Goal: Transaction & Acquisition: Purchase product/service

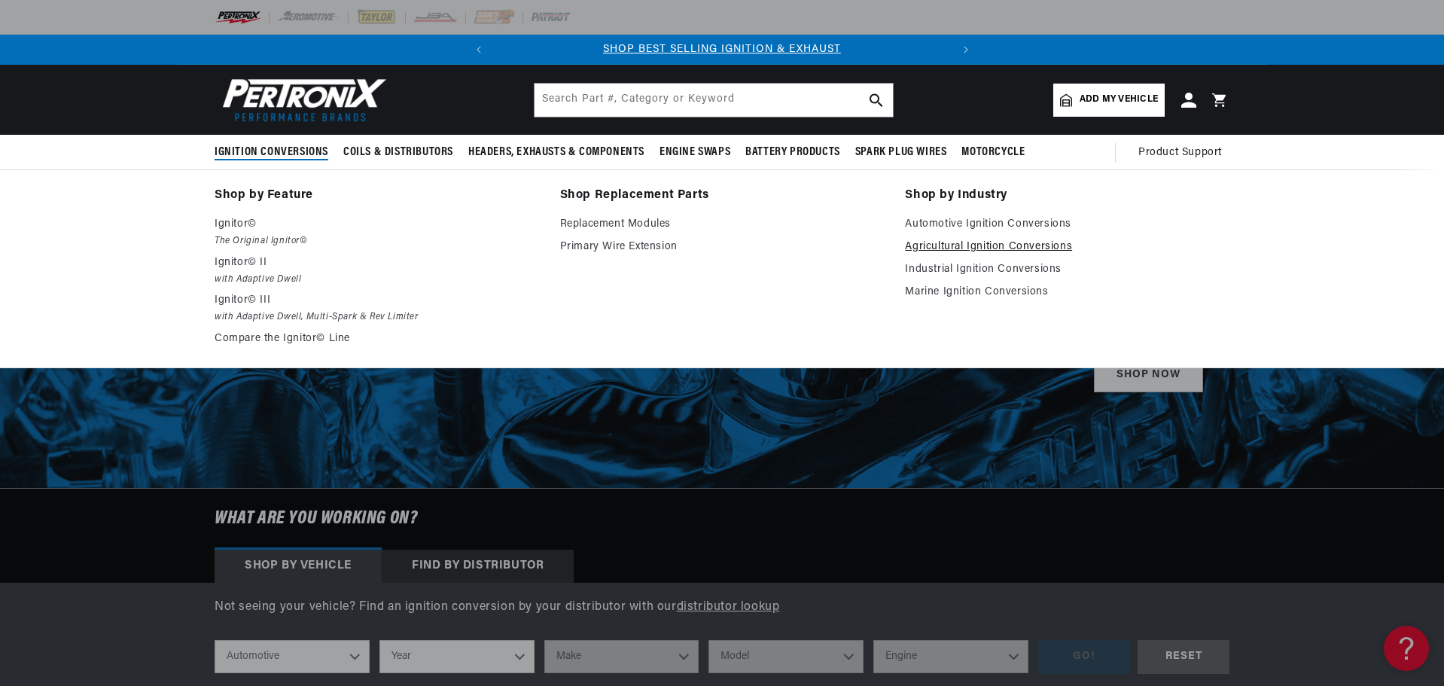
click at [947, 246] on link "Agricultural Ignition Conversions" at bounding box center [1067, 247] width 325 height 18
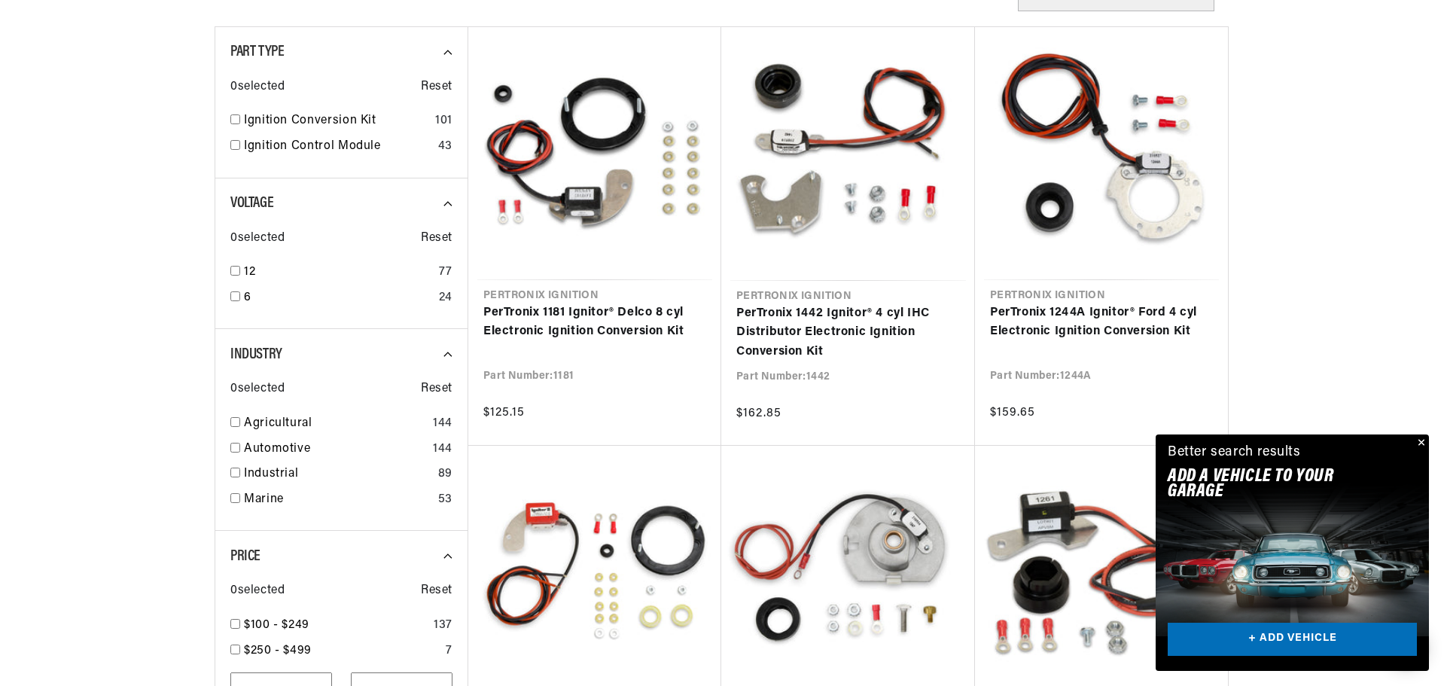
scroll to position [527, 0]
click at [233, 420] on input "checkbox" at bounding box center [235, 421] width 10 height 10
checkbox input "true"
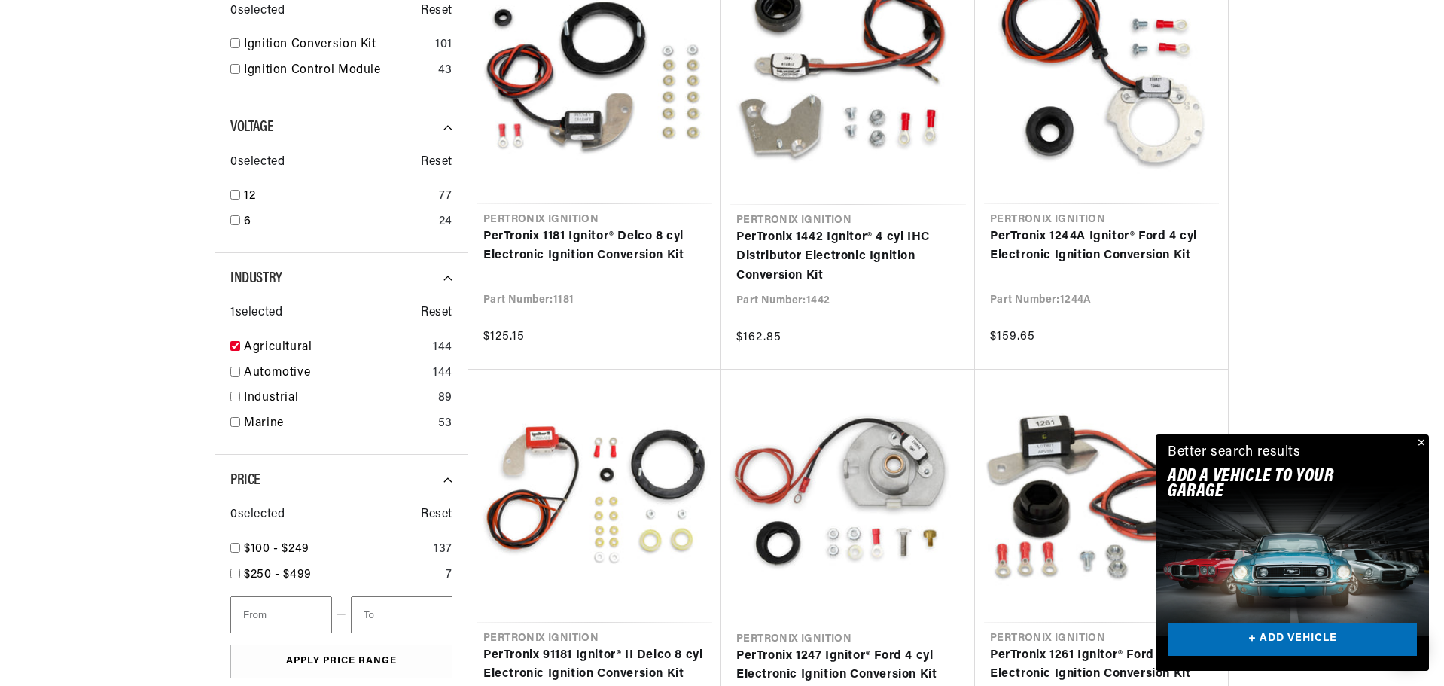
scroll to position [0, 456]
click at [1422, 440] on button "Close" at bounding box center [1420, 443] width 18 height 18
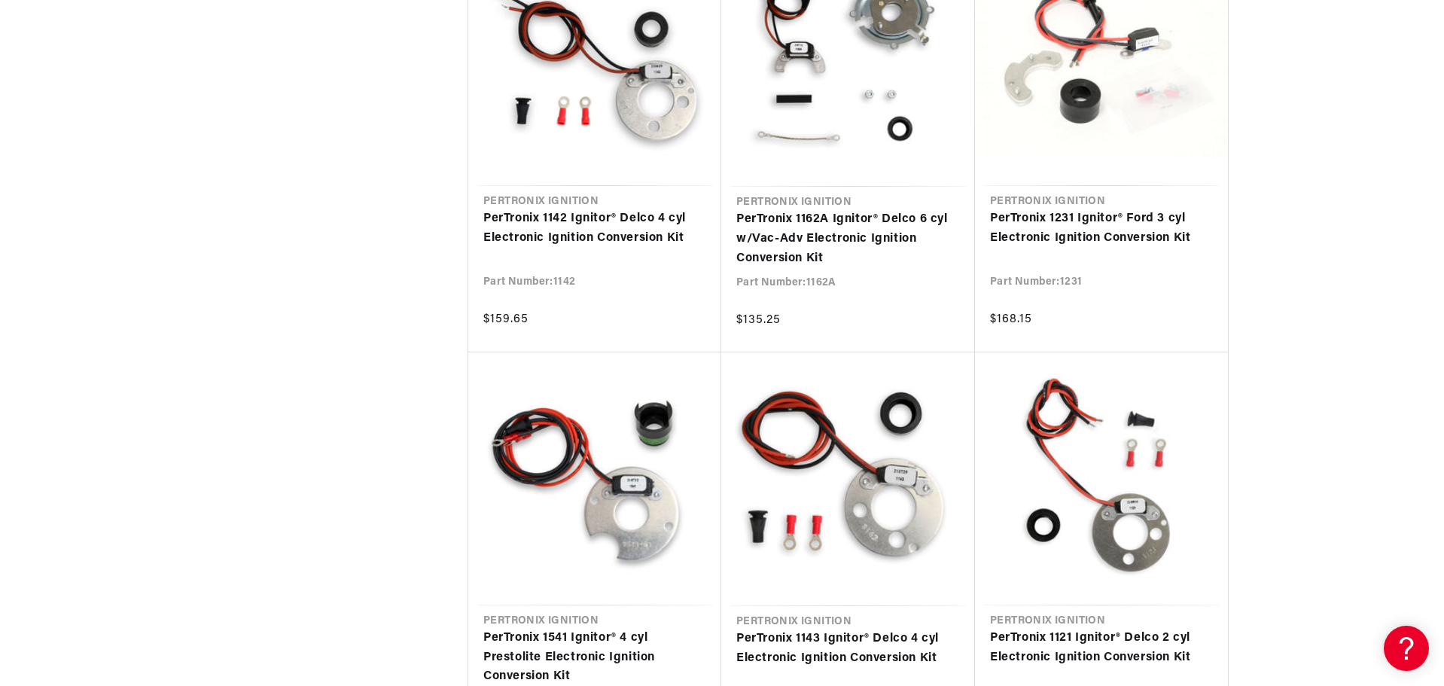
scroll to position [1581, 0]
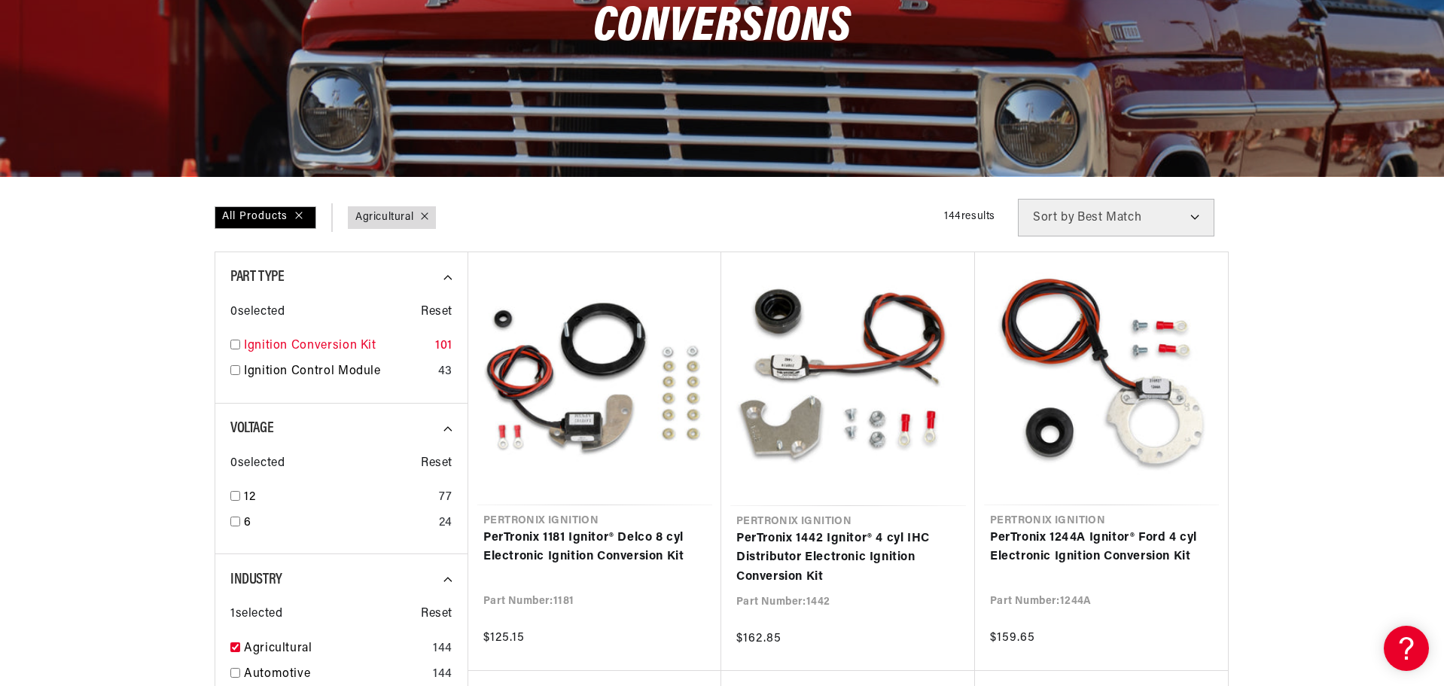
click at [235, 343] on input "checkbox" at bounding box center [235, 345] width 10 height 10
checkbox input "true"
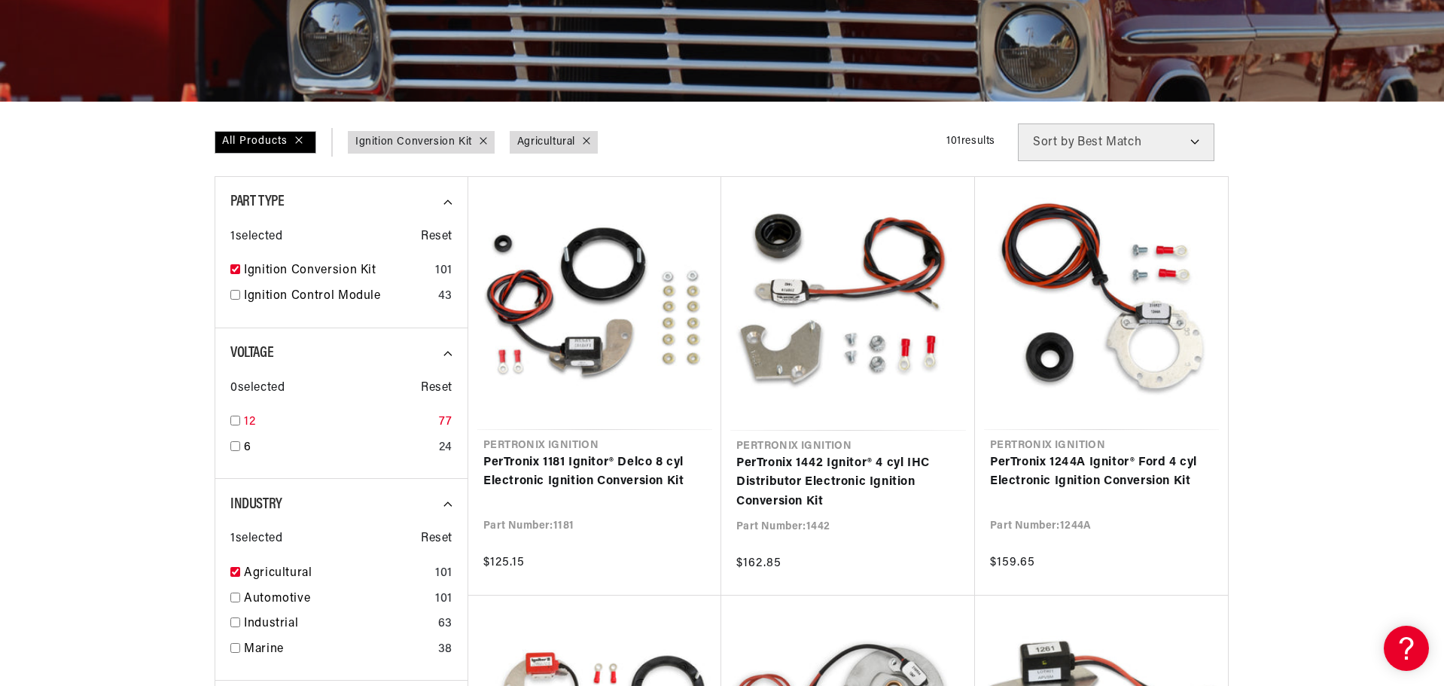
click at [234, 421] on input "checkbox" at bounding box center [235, 421] width 10 height 10
checkbox input "true"
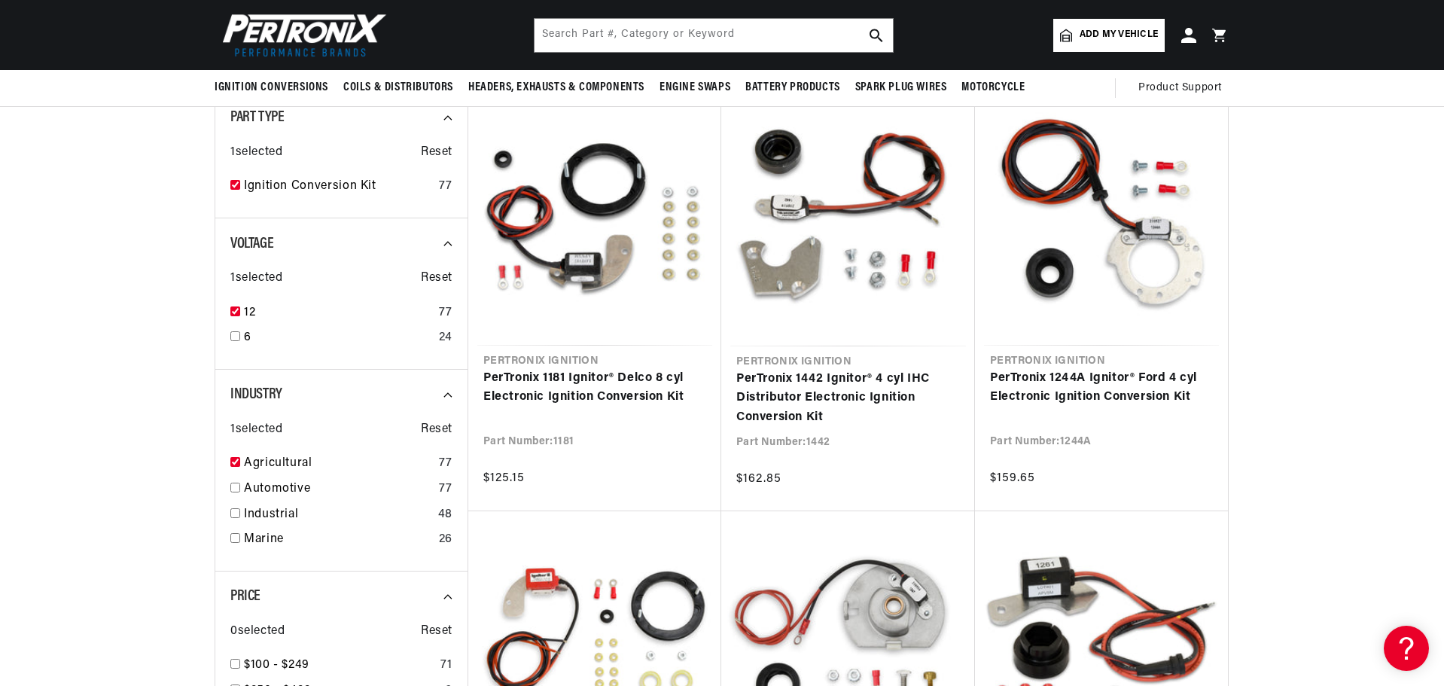
scroll to position [0, 456]
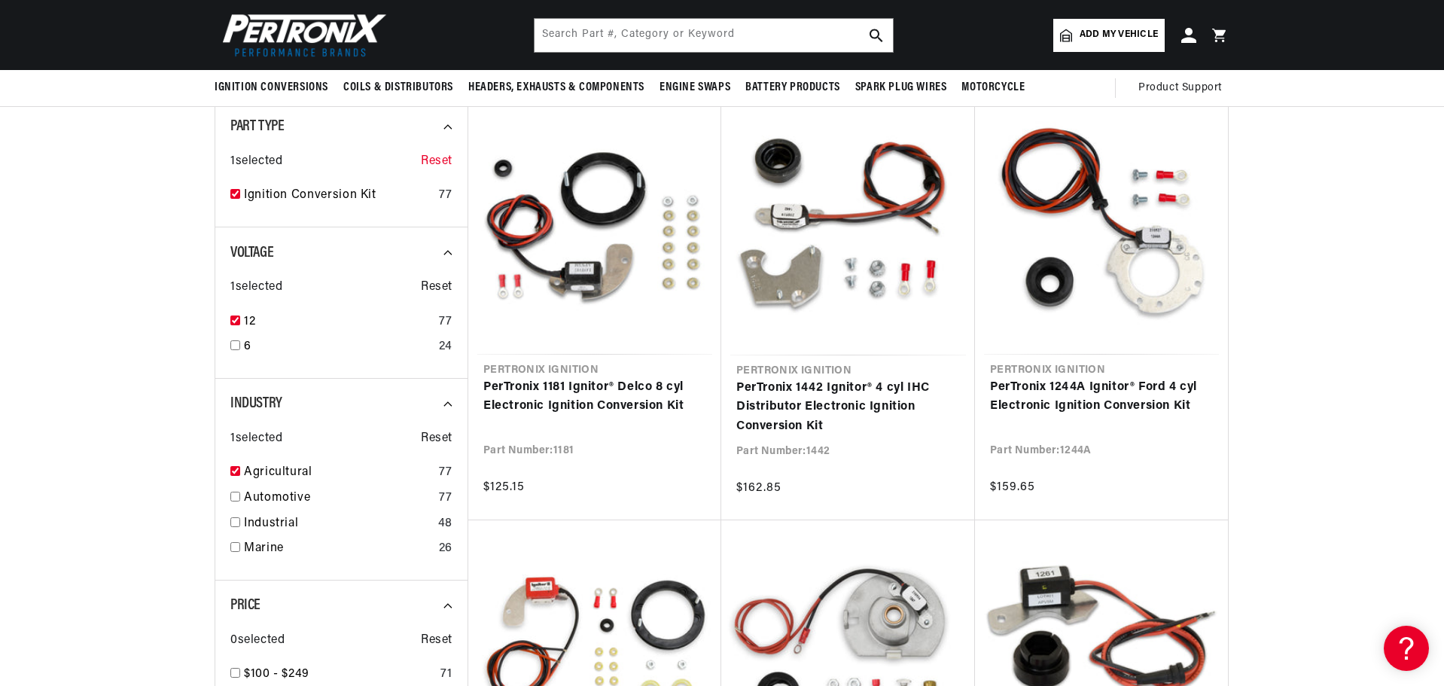
click at [438, 157] on span "Reset" at bounding box center [437, 162] width 32 height 20
checkbox input "false"
click at [444, 286] on span "Reset" at bounding box center [437, 288] width 32 height 20
checkbox input "false"
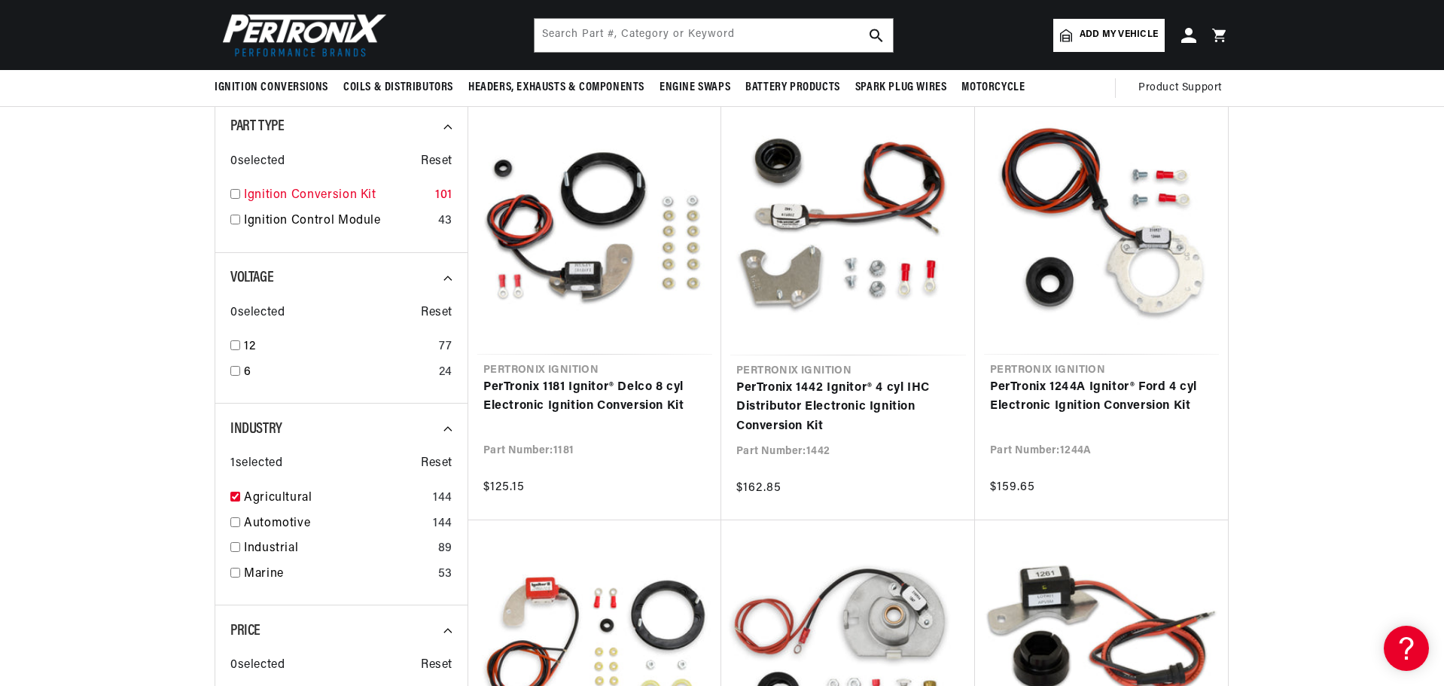
click at [232, 192] on input "checkbox" at bounding box center [235, 194] width 10 height 10
checkbox input "true"
click at [233, 344] on input "checkbox" at bounding box center [235, 345] width 10 height 10
checkbox input "true"
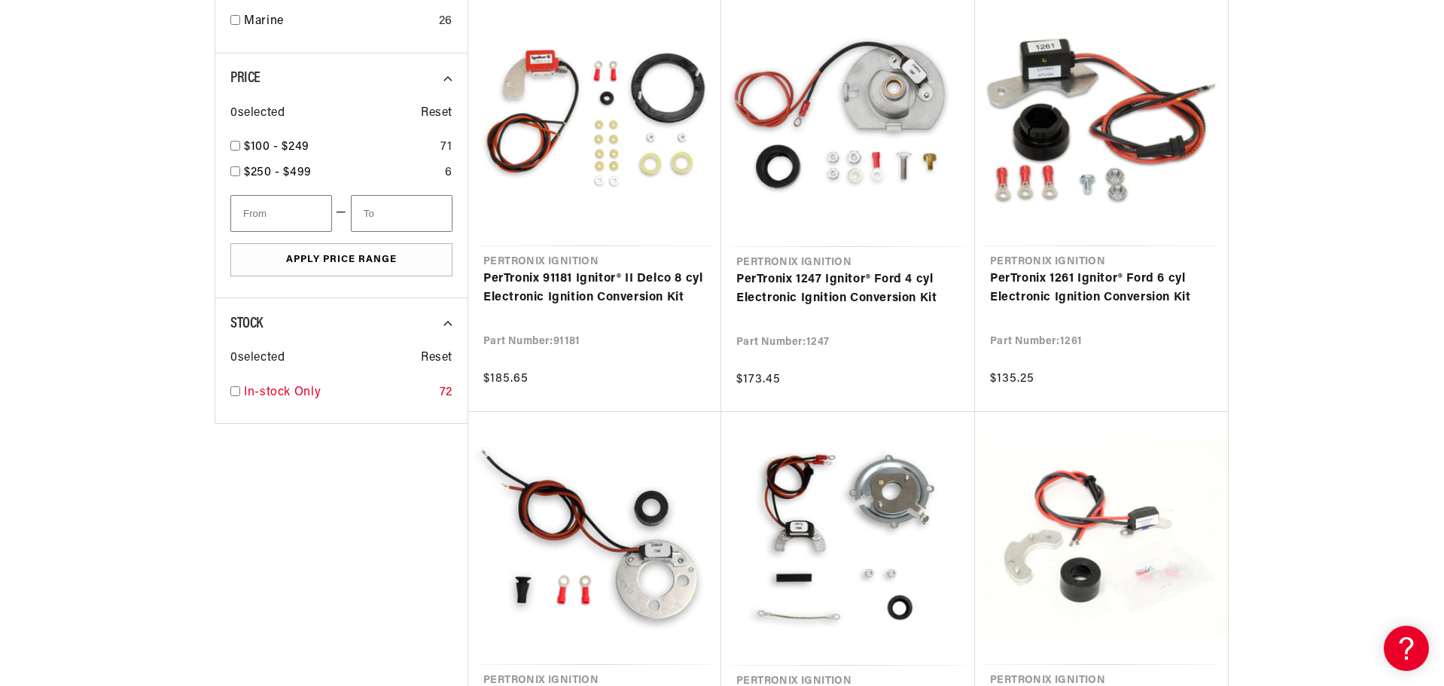
scroll to position [0, 456]
click at [233, 390] on input "checkbox" at bounding box center [235, 391] width 10 height 10
checkbox input "true"
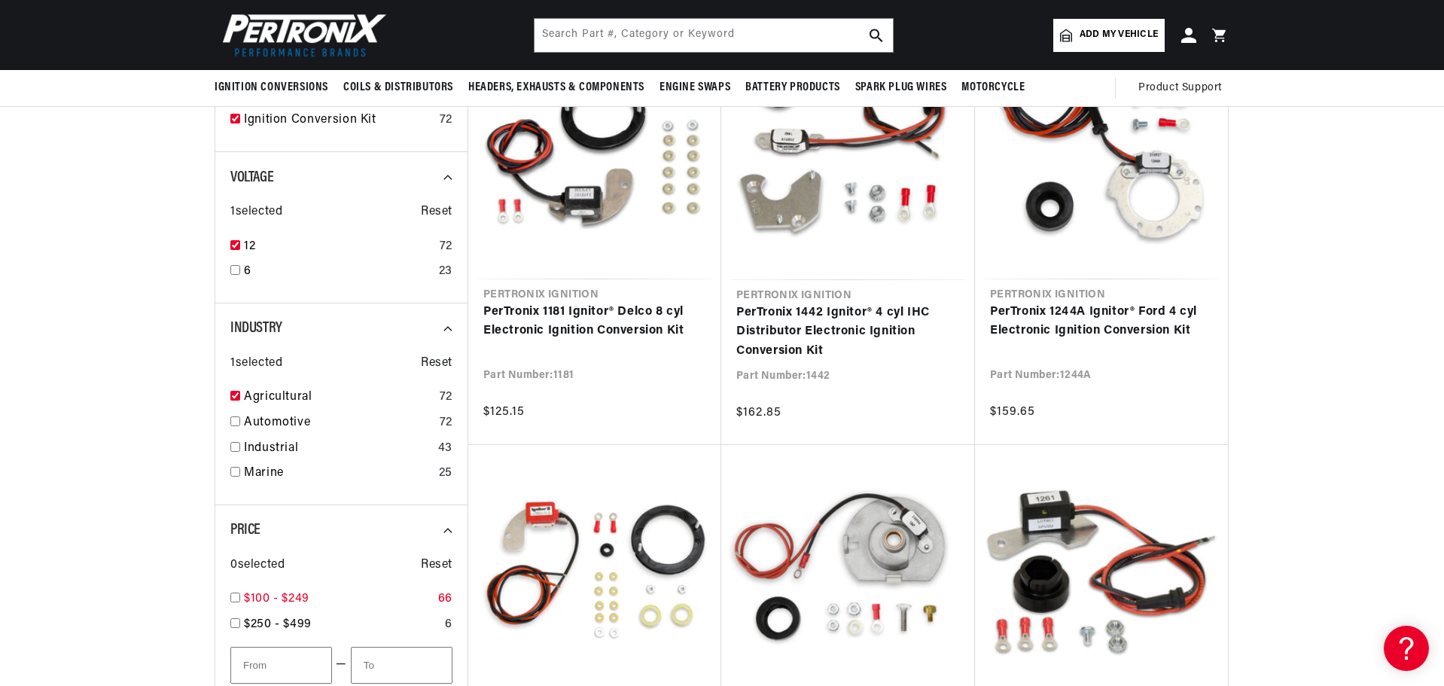
click at [233, 598] on input "checkbox" at bounding box center [235, 598] width 10 height 10
checkbox input "true"
type input "100"
type input "250"
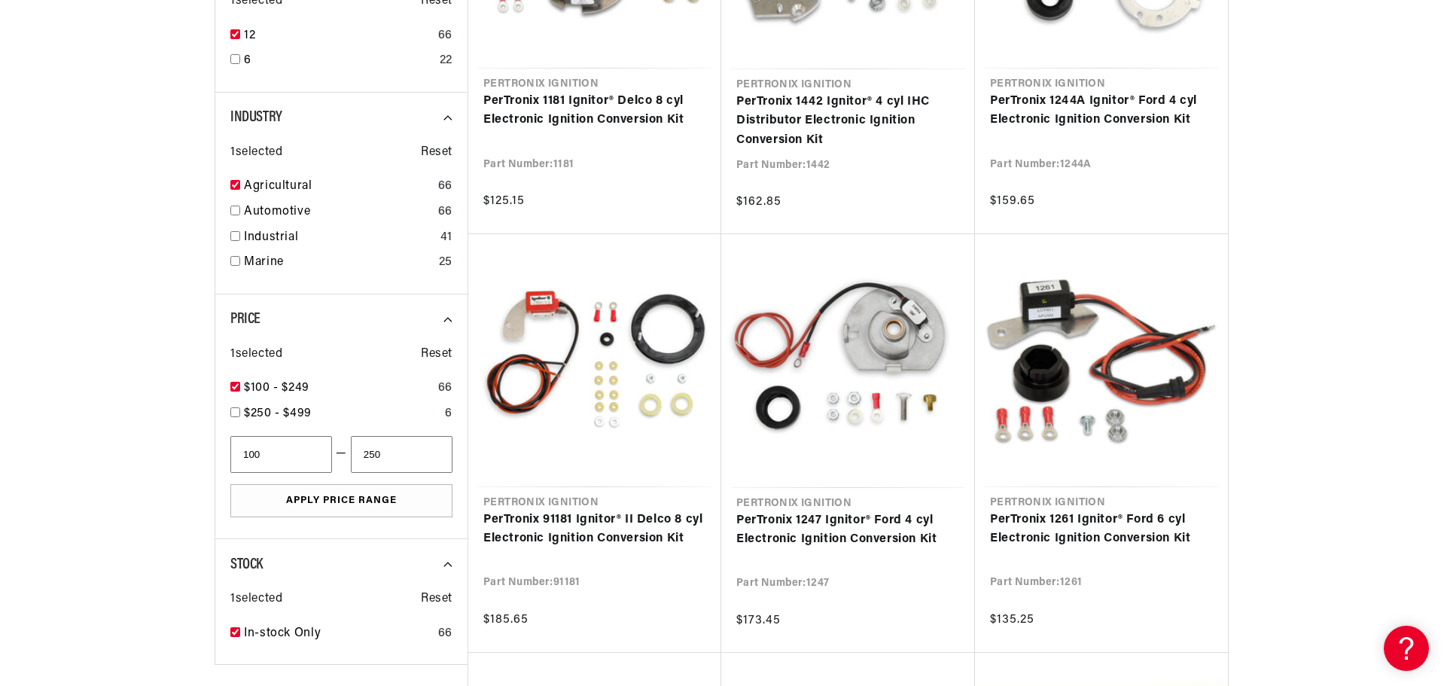
scroll to position [753, 0]
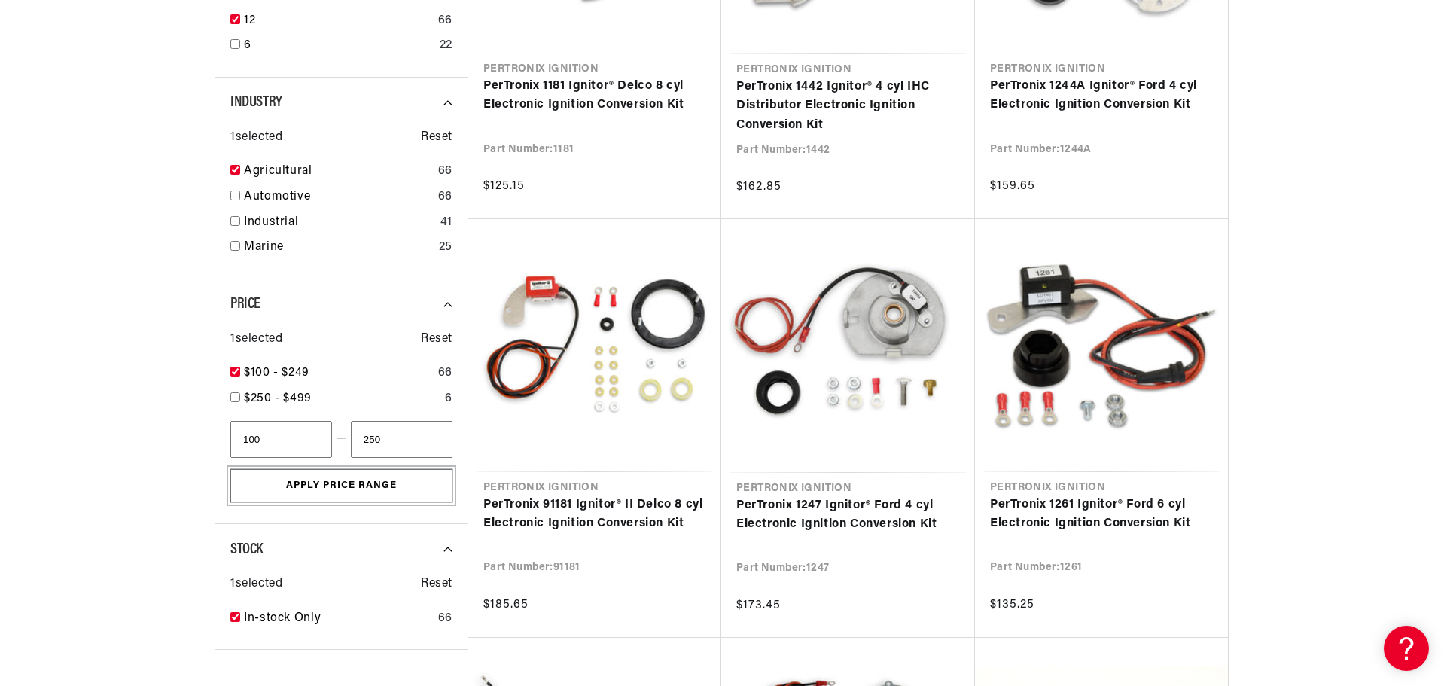
click at [336, 491] on button "Apply Price Range" at bounding box center [341, 486] width 222 height 34
click at [329, 482] on button "Apply Price Range" at bounding box center [341, 486] width 222 height 34
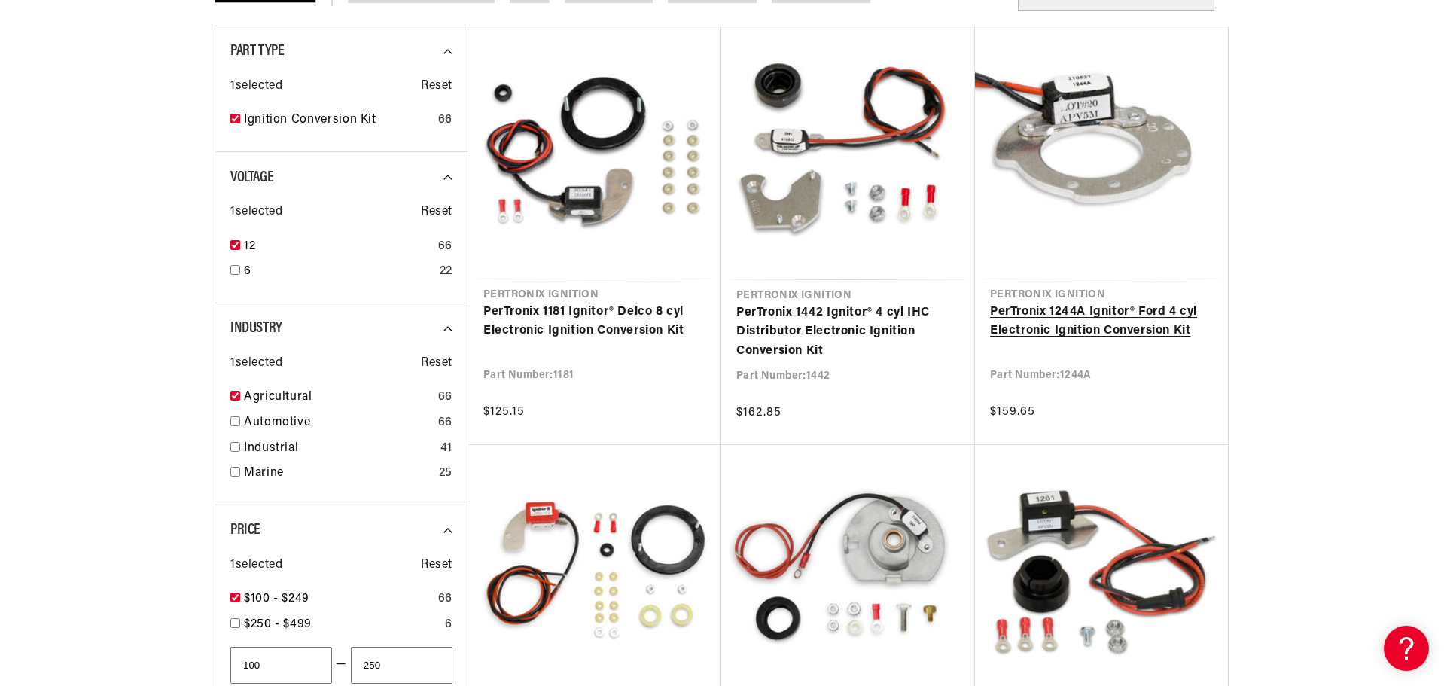
click at [1074, 328] on link "PerTronix 1244A Ignitor® Ford 4 cyl Electronic Ignition Conversion Kit" at bounding box center [1101, 322] width 223 height 38
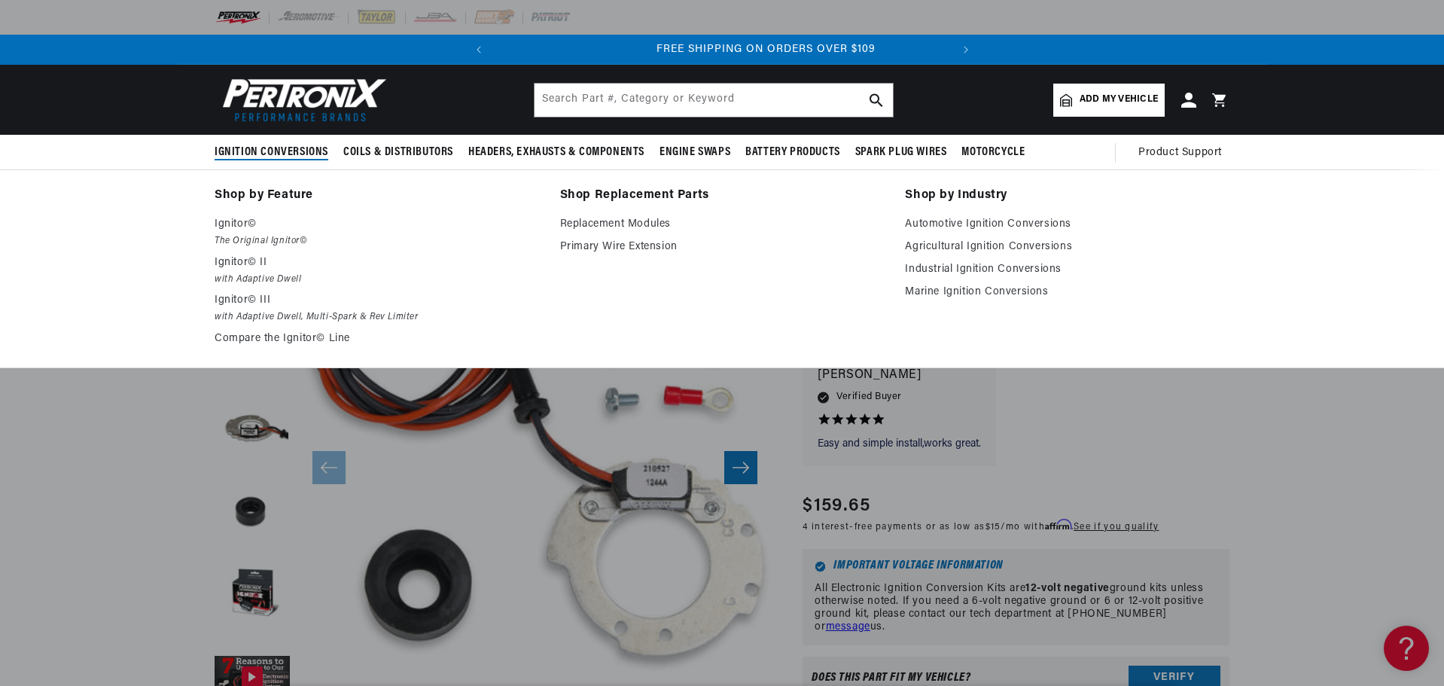
scroll to position [0, 456]
click at [236, 223] on p "Ignitor©" at bounding box center [377, 224] width 325 height 18
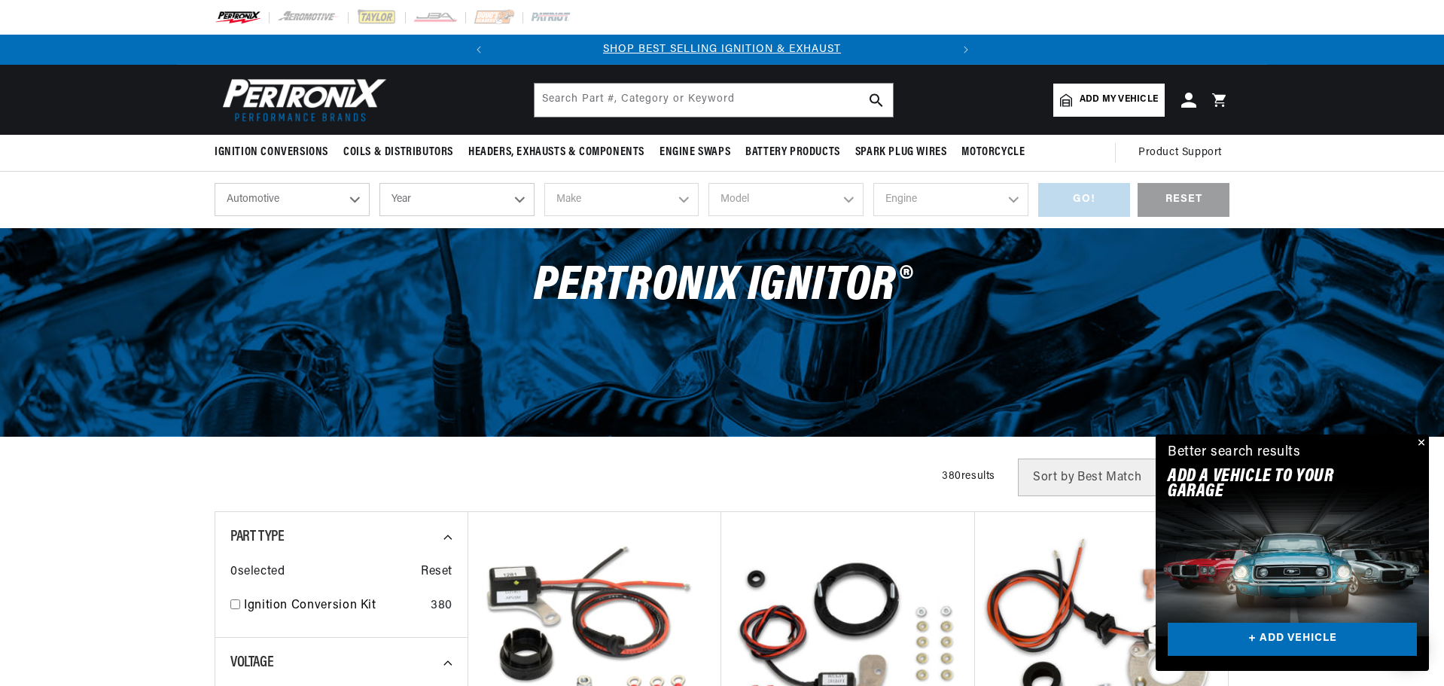
click at [352, 201] on select "Automotive Agricultural Industrial Marine Motorcycle" at bounding box center [292, 199] width 155 height 33
click at [215, 183] on select "Automotive Agricultural Industrial Marine Motorcycle" at bounding box center [292, 199] width 155 height 33
select select "Agricultural"
click at [521, 200] on select "Year 1970 1965 1964 1960 1959 1958 1957 1939 1938 1937" at bounding box center [456, 199] width 155 height 33
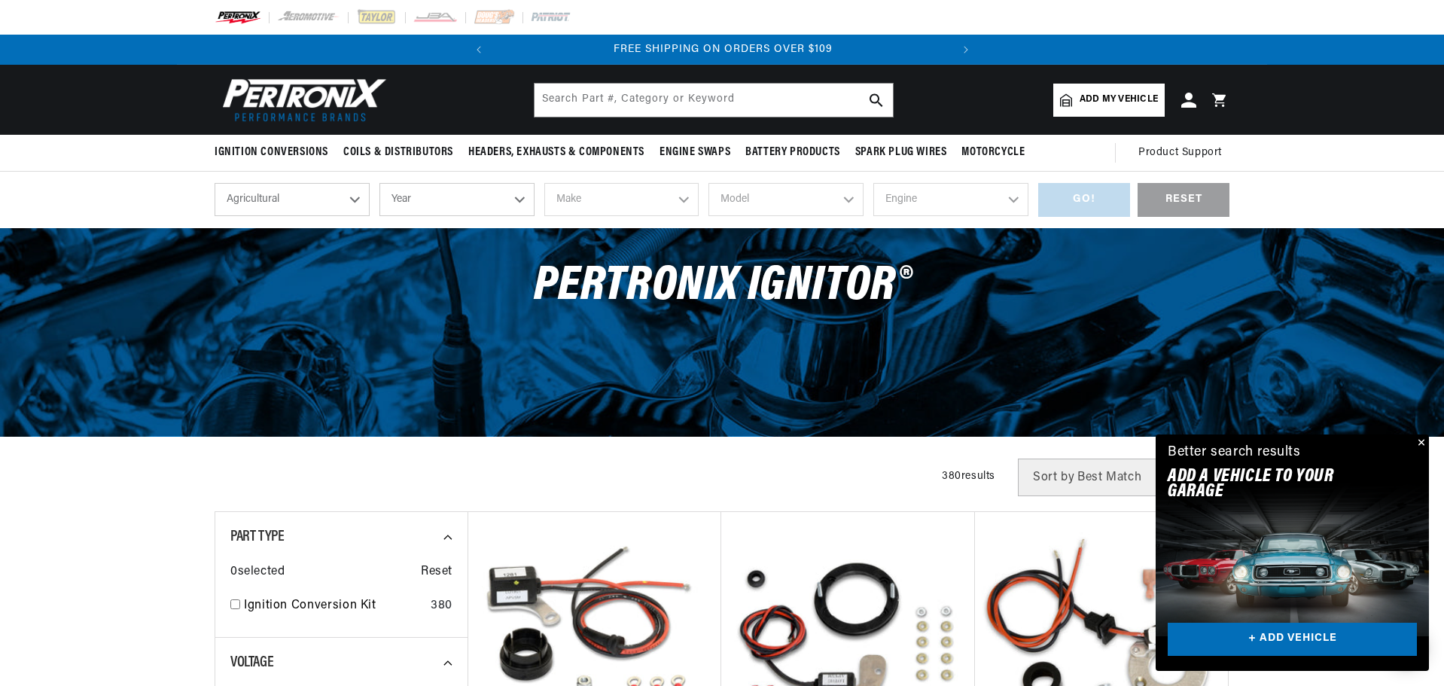
select select "1960"
click at [379, 183] on select "Year 1970 1965 1964 1960 1959 1958 1957 1939 1938 1937" at bounding box center [456, 199] width 155 height 33
select select "1960"
click at [686, 199] on select "Make John Bean" at bounding box center [621, 199] width 155 height 33
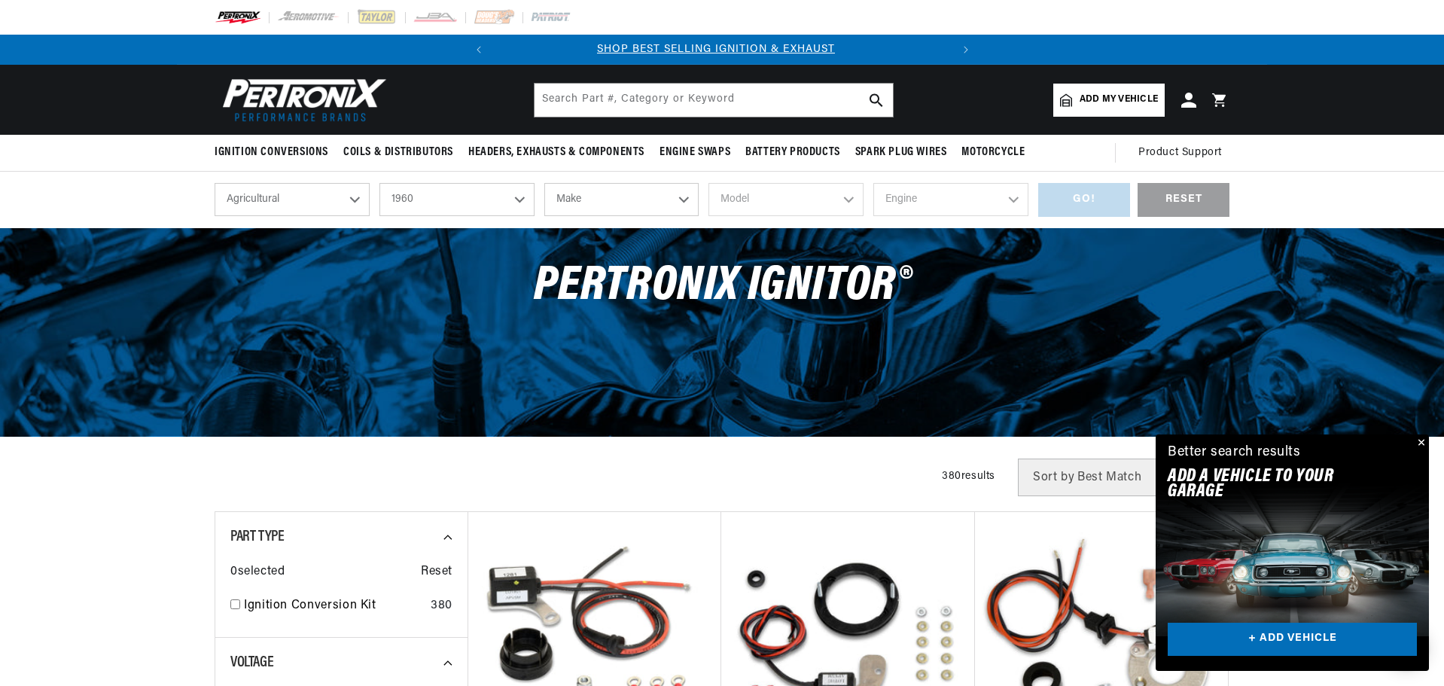
scroll to position [0, 0]
click at [469, 258] on div "PerTronix Ignitor®" at bounding box center [722, 294] width 1090 height 132
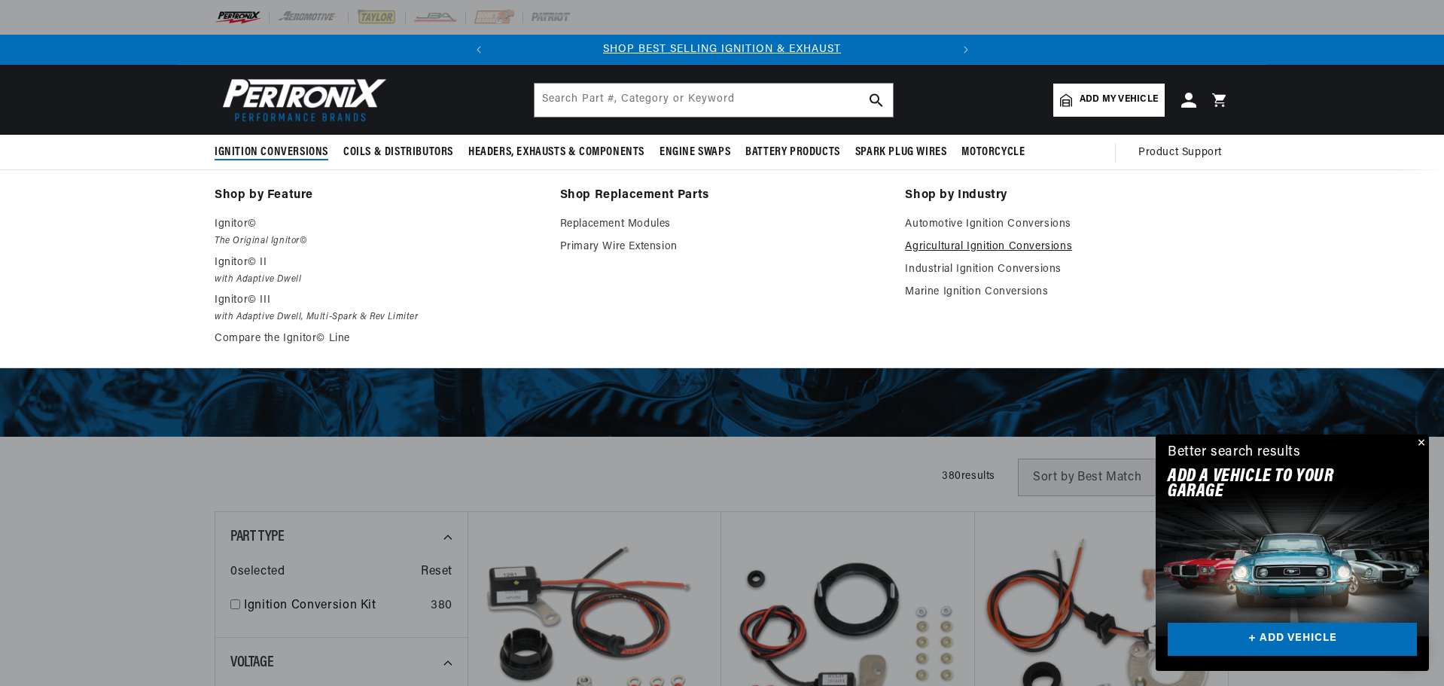
click at [959, 250] on link "Agricultural Ignition Conversions" at bounding box center [1067, 247] width 325 height 18
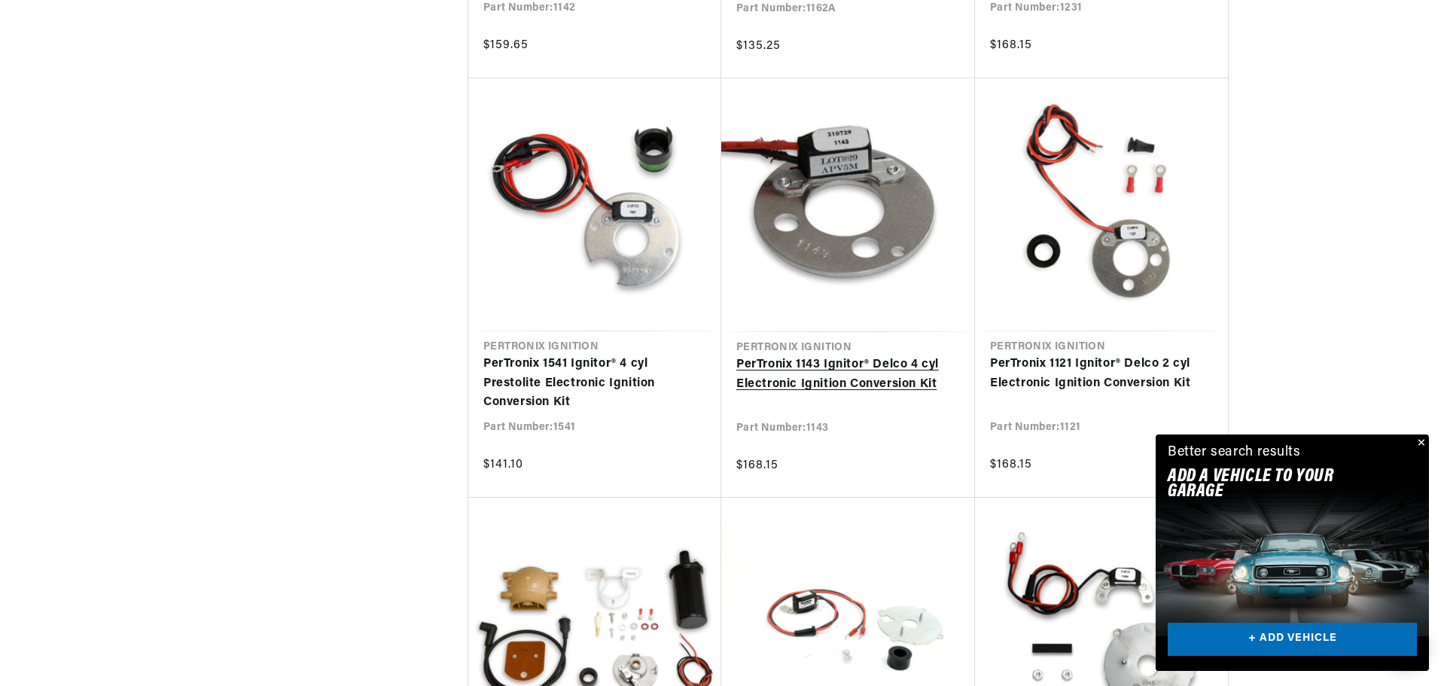
scroll to position [0, 456]
click at [830, 364] on link "PerTronix 1143 Ignitor® Delco 4 cyl Electronic Ignition Conversion Kit" at bounding box center [848, 374] width 224 height 38
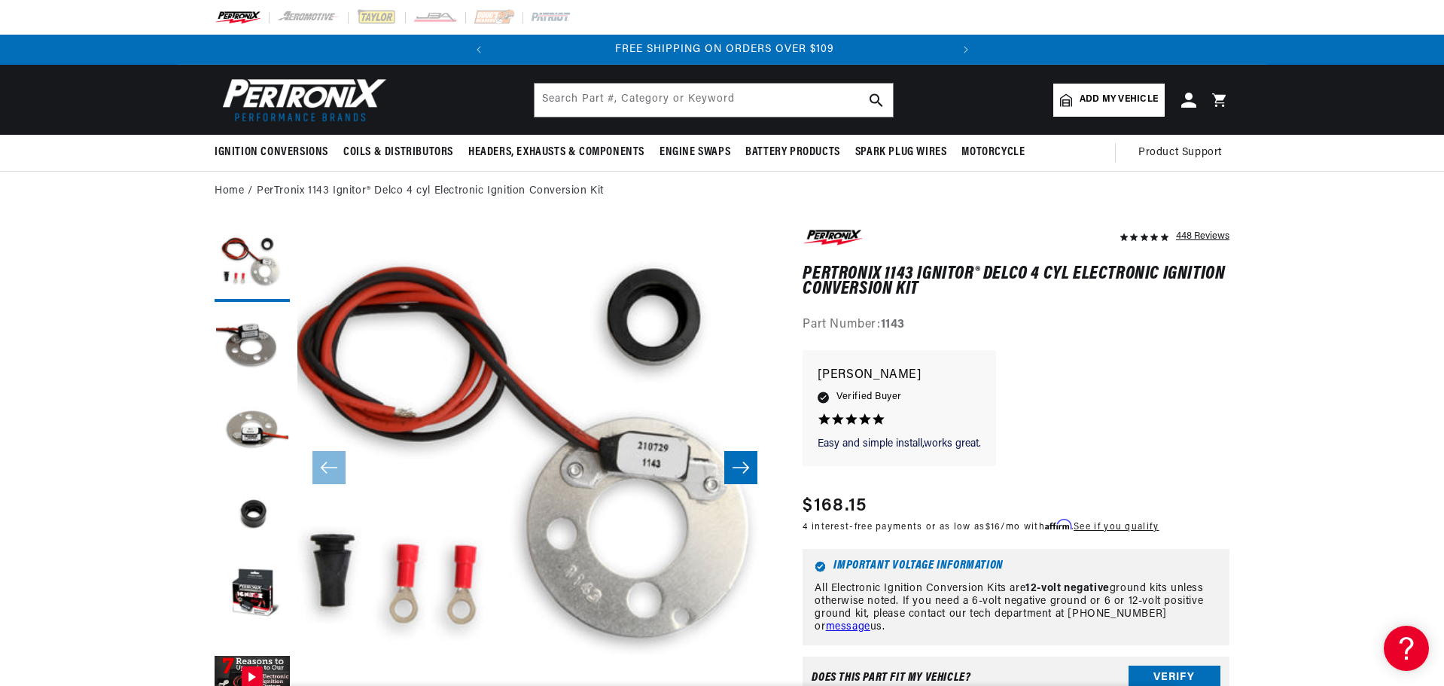
scroll to position [0, 456]
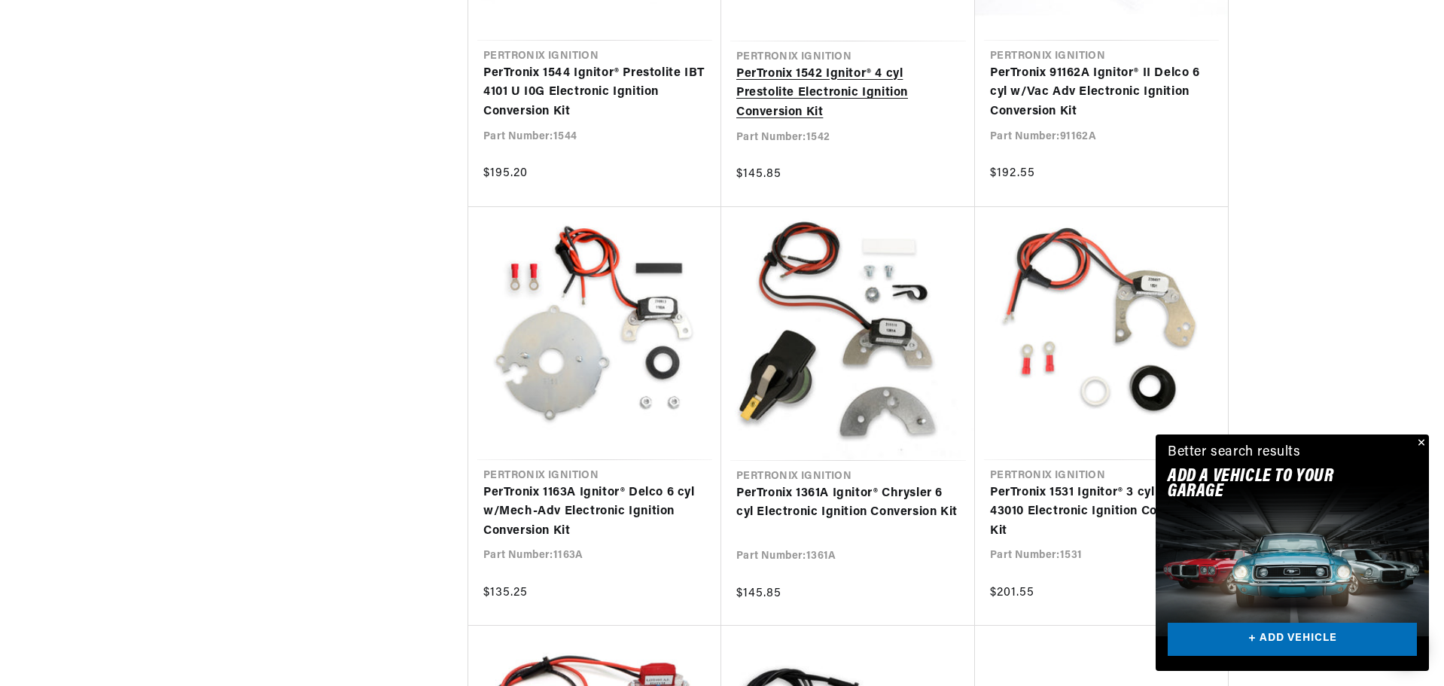
scroll to position [0, 456]
click at [1423, 441] on button "Close" at bounding box center [1420, 443] width 18 height 18
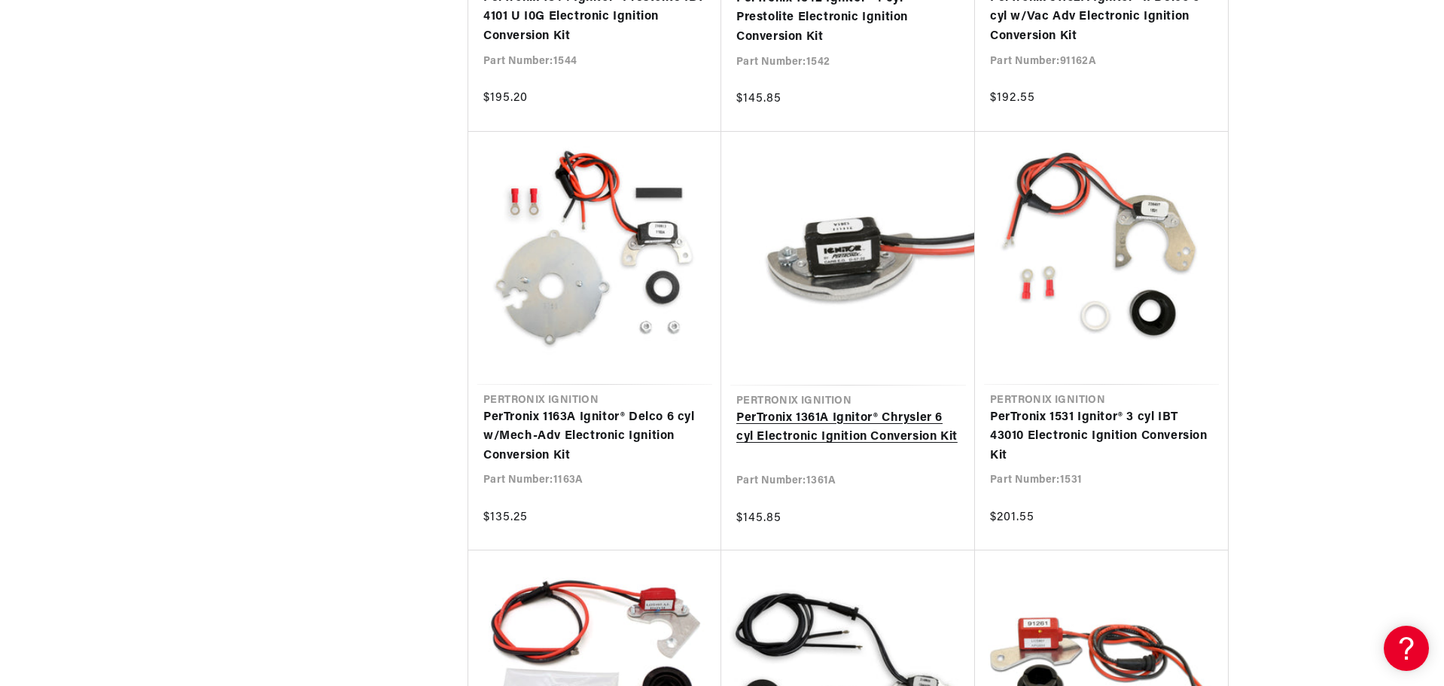
scroll to position [0, 0]
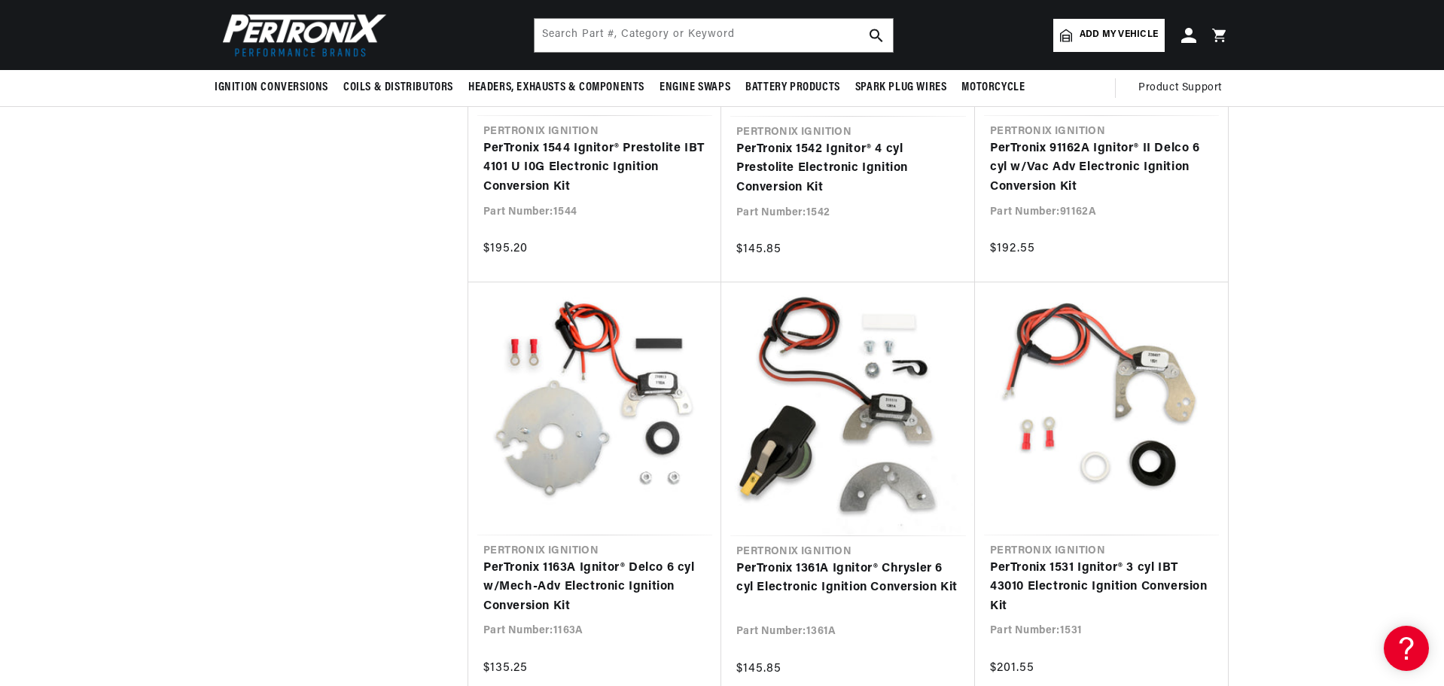
scroll to position [2409, 0]
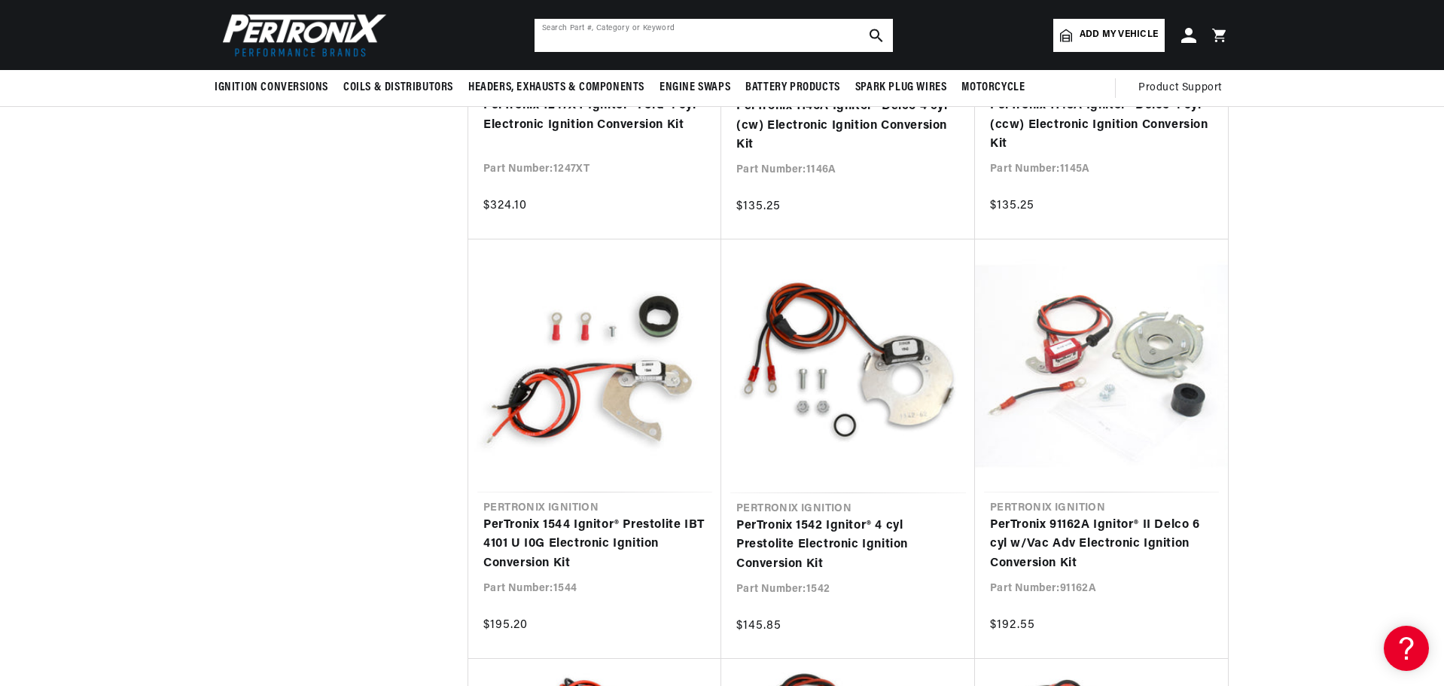
click at [658, 33] on input "text" at bounding box center [714, 35] width 358 height 33
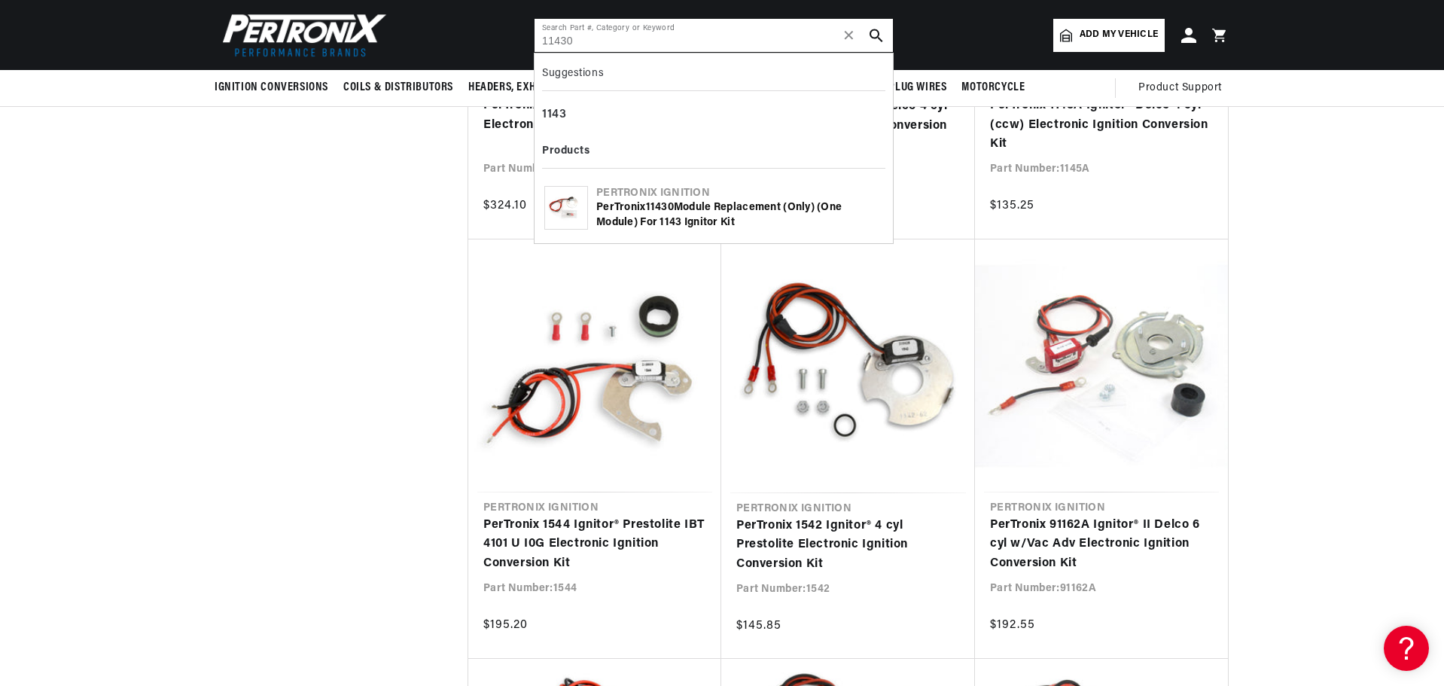
scroll to position [0, 456]
type input "11430"
click at [640, 205] on div "PerTronix 11430 Module replacement (only) (one module) for 1143 Ignitor Kit" at bounding box center [739, 214] width 287 height 29
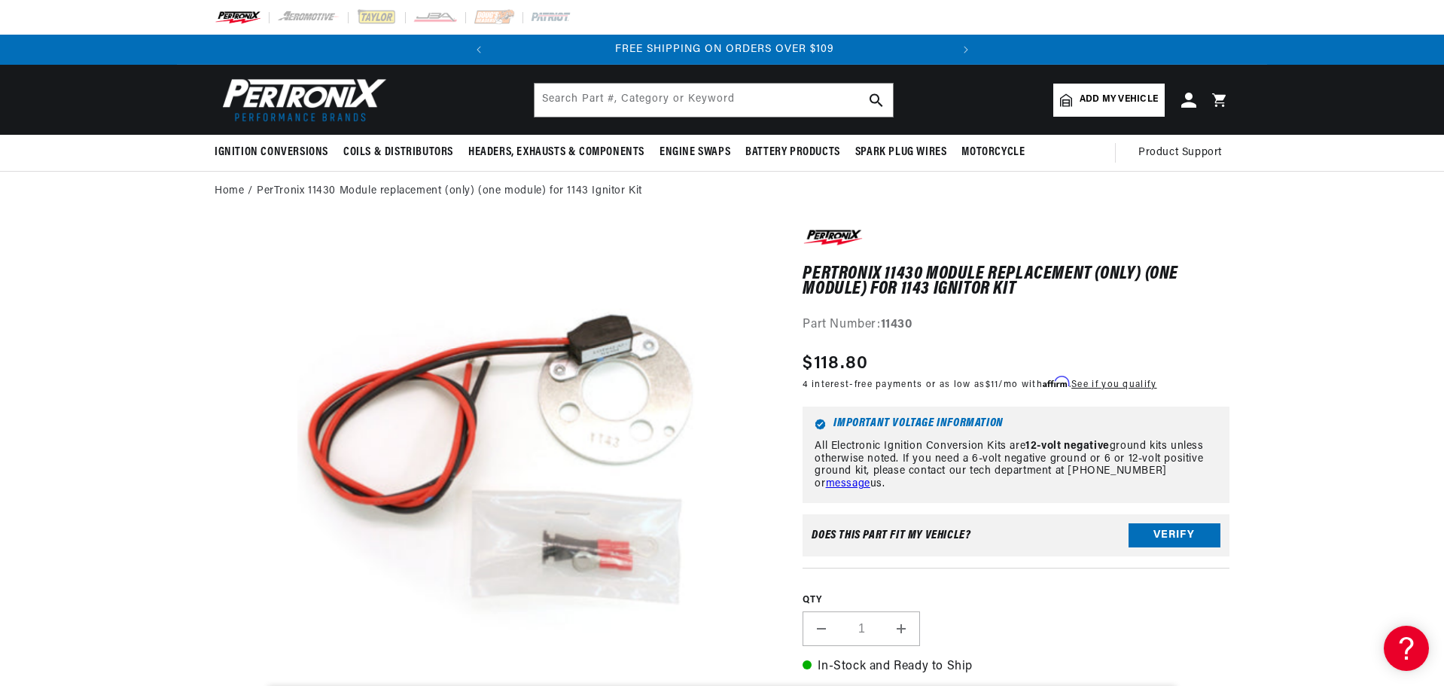
scroll to position [0, 456]
